Goal: Information Seeking & Learning: Learn about a topic

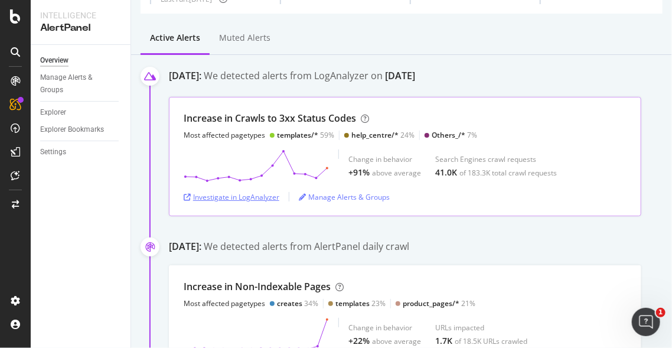
scroll to position [104, 0]
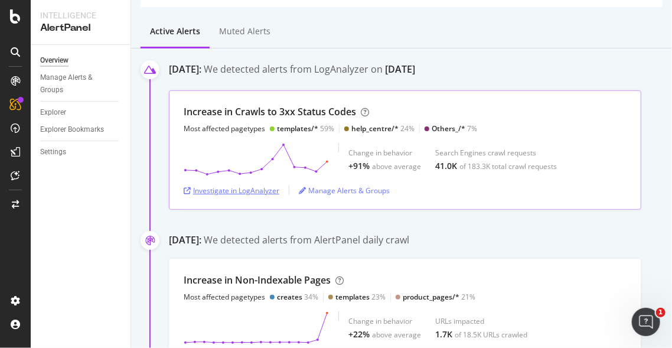
click at [239, 185] on div "Investigate in LogAnalyzer" at bounding box center [232, 190] width 96 height 10
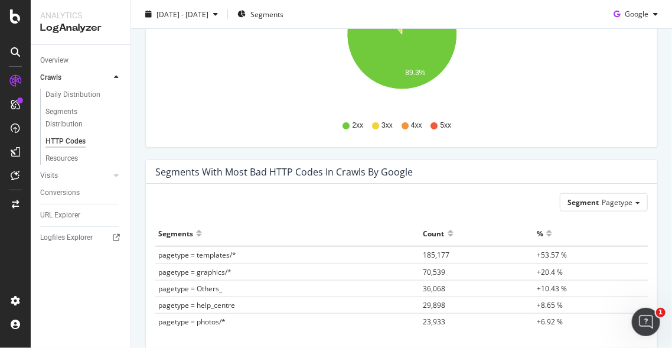
scroll to position [401, 0]
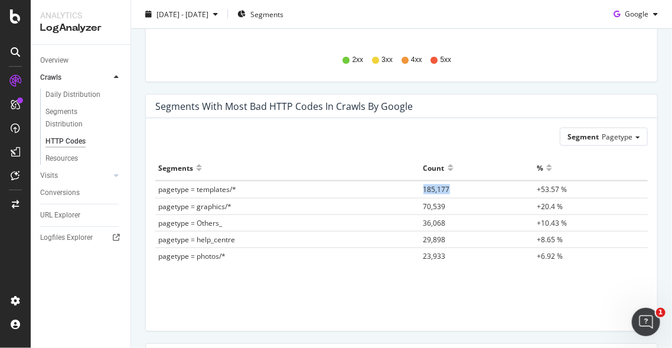
drag, startPoint x: 405, startPoint y: 188, endPoint x: 459, endPoint y: 189, distance: 53.7
click at [459, 189] on tr "pagetype = templates/* 185,177 +53.57 %" at bounding box center [401, 189] width 492 height 17
click at [373, 226] on td "pagetype = Others_" at bounding box center [287, 222] width 265 height 17
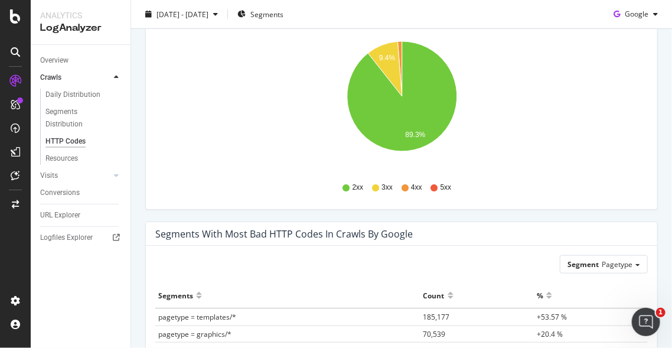
scroll to position [231, 0]
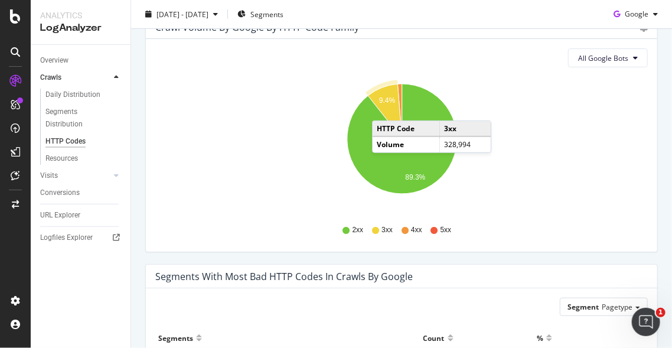
click at [384, 107] on icon "A chart." at bounding box center [385, 111] width 34 height 55
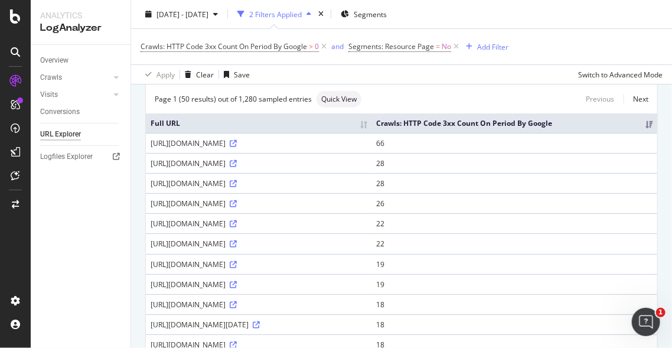
scroll to position [81, 0]
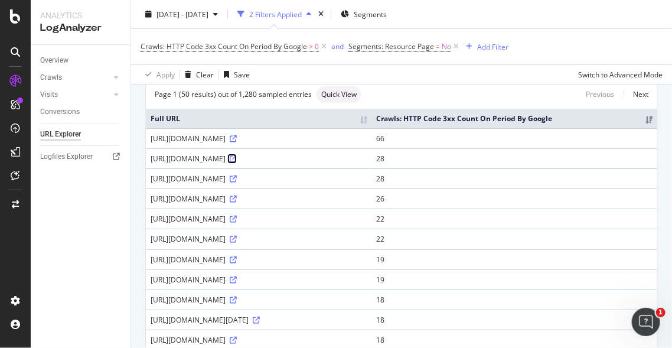
click at [237, 162] on icon at bounding box center [233, 158] width 7 height 7
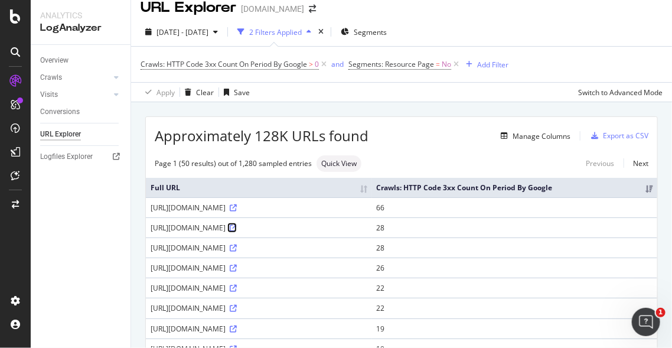
scroll to position [0, 0]
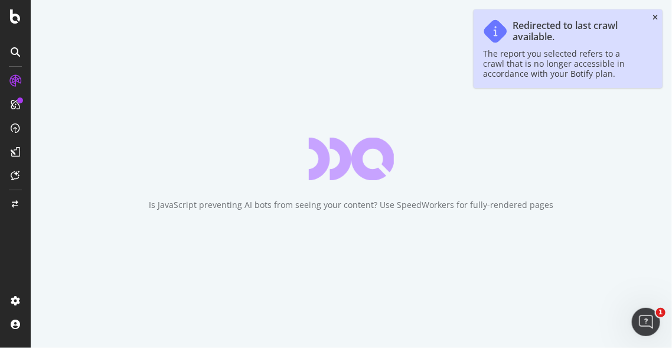
click at [654, 19] on icon "close toast" at bounding box center [654, 17] width 5 height 7
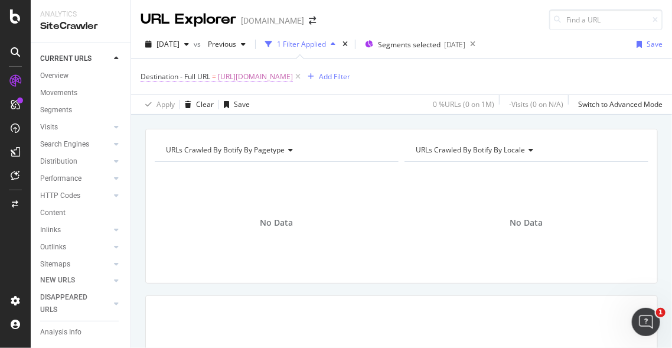
click at [275, 78] on span "https://www.canva.com/id_id/pro/content-planner/" at bounding box center [255, 76] width 75 height 17
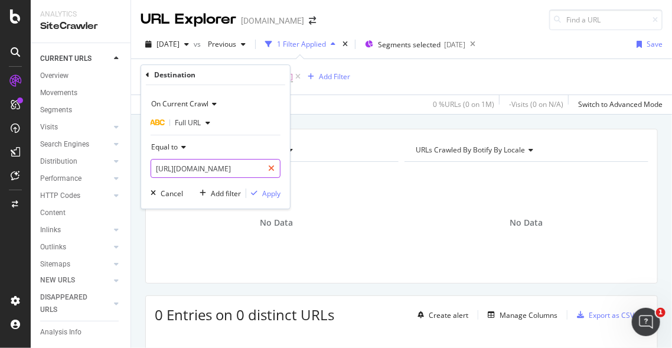
click at [269, 167] on icon at bounding box center [271, 168] width 6 height 8
click at [244, 166] on input "text" at bounding box center [215, 168] width 129 height 19
paste input "https://www.canva.com/fr_fr/creer/carte-visite-infirmiere/"
type input "https://www.canva.com/fr_fr/creer/carte-visite-infirmiere/"
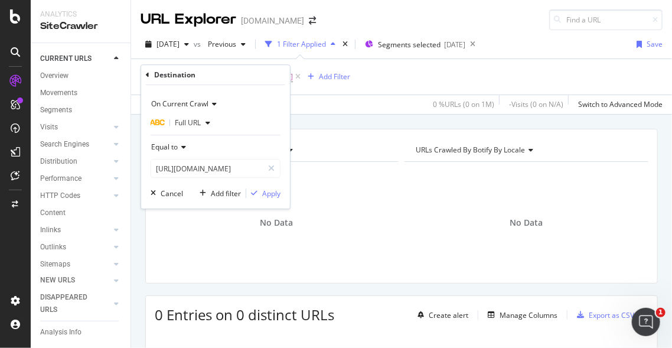
click at [280, 200] on div "On Current Crawl Full URL Equal to https://www.canva.com/fr_fr/creer/carte-visi…" at bounding box center [215, 146] width 149 height 123
click at [271, 192] on div "Apply" at bounding box center [271, 193] width 18 height 10
click at [179, 45] on span "2025 Jul. 20th" at bounding box center [167, 44] width 23 height 10
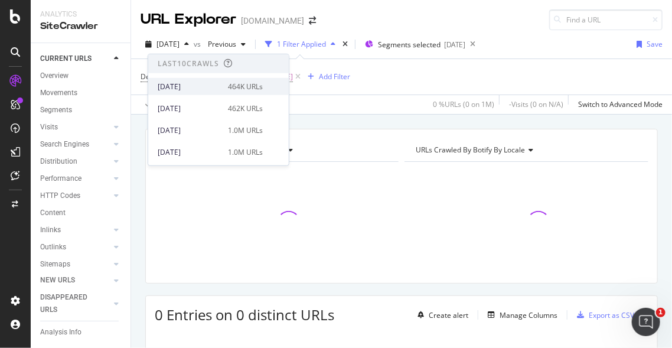
click at [208, 90] on div "2025 Sep. 7th" at bounding box center [189, 86] width 63 height 11
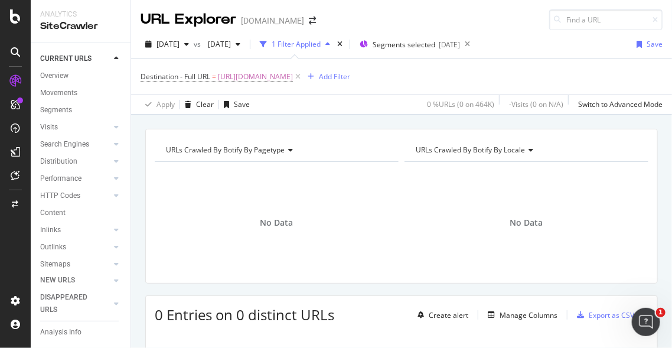
click at [356, 90] on div "Destination - Full URL = https://www.canva.com/fr_fr/creer/carte-visite-infirmi…" at bounding box center [402, 76] width 522 height 35
click at [277, 76] on span "https://www.canva.com/fr_fr/creer/carte-visite-infirmiere/" at bounding box center [255, 76] width 75 height 17
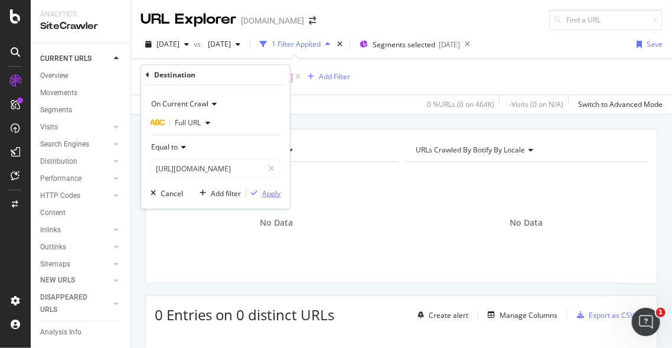
click at [268, 188] on div "Apply" at bounding box center [271, 193] width 18 height 10
